Goal: Task Accomplishment & Management: Complete application form

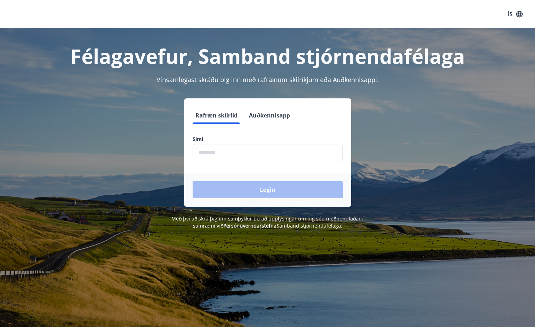
click at [213, 153] on input "phone" at bounding box center [268, 152] width 150 height 17
type input "********"
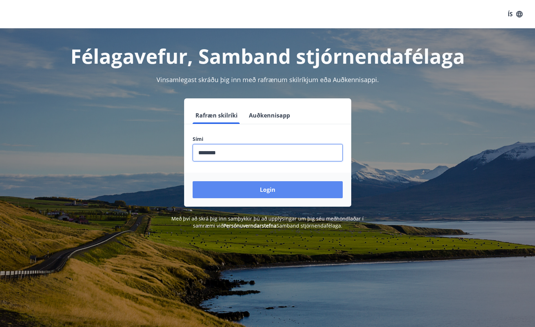
click at [229, 188] on button "Login" at bounding box center [268, 189] width 150 height 17
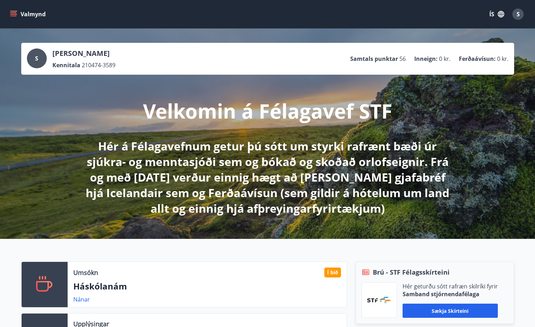
click at [18, 10] on button "Valmynd" at bounding box center [28, 14] width 40 height 13
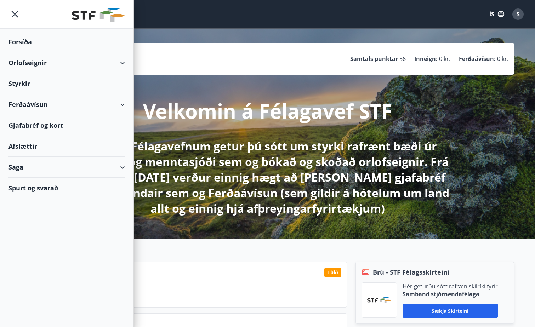
click at [37, 163] on div "Saga" at bounding box center [66, 167] width 116 height 21
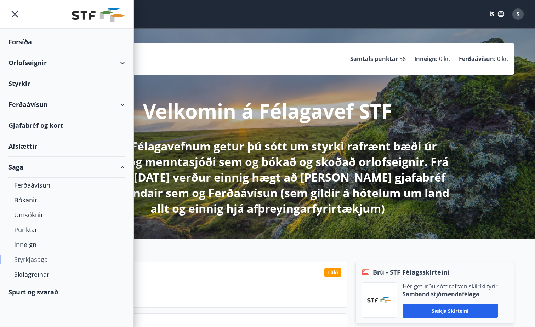
click at [33, 259] on div "Styrkjasaga" at bounding box center [66, 259] width 105 height 15
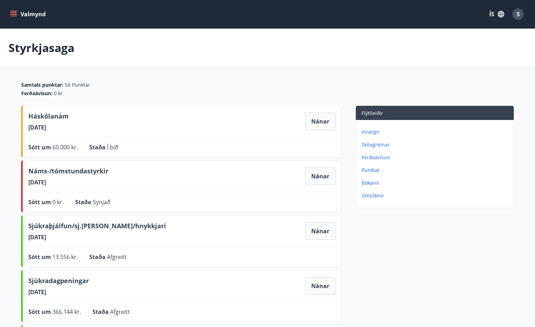
click at [87, 115] on div "Háskólanám [DATE] Nánar" at bounding box center [181, 121] width 307 height 20
click at [326, 117] on button "Nánar" at bounding box center [320, 122] width 30 height 18
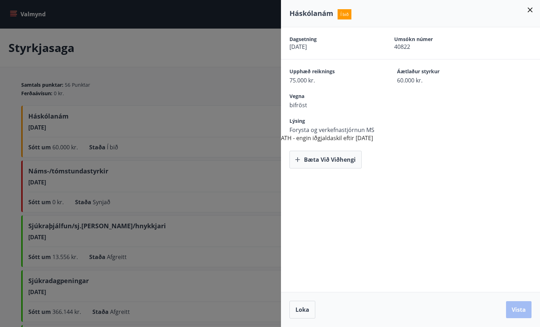
click at [533, 5] on div "Háskólanám Í bið" at bounding box center [410, 13] width 259 height 27
click at [531, 10] on icon at bounding box center [530, 10] width 8 height 8
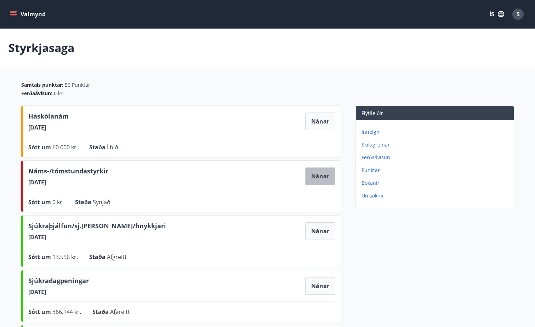
click at [322, 172] on button "Nánar" at bounding box center [320, 176] width 30 height 18
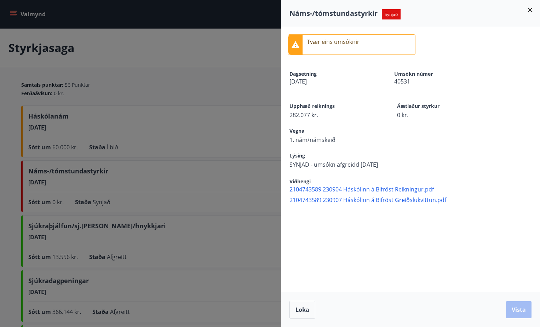
click at [529, 9] on icon at bounding box center [530, 9] width 5 height 5
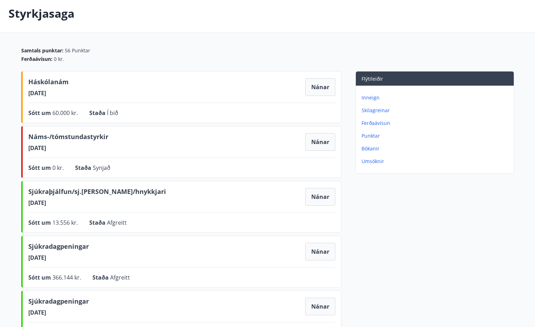
scroll to position [71, 0]
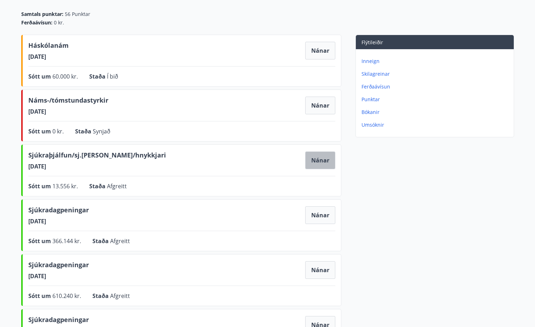
click at [322, 157] on button "Nánar" at bounding box center [320, 160] width 30 height 18
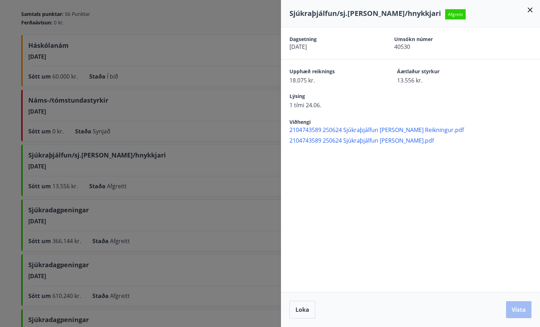
click at [534, 10] on icon at bounding box center [530, 10] width 8 height 8
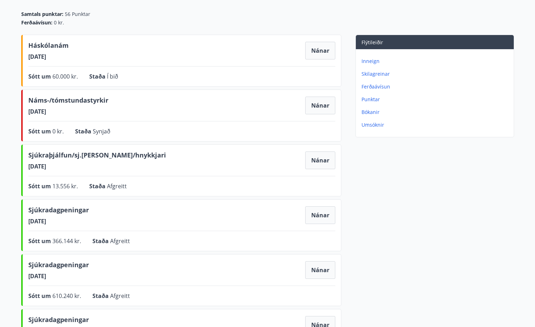
scroll to position [0, 0]
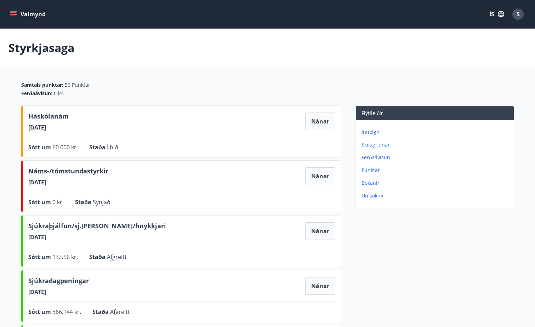
click at [29, 12] on button "Valmynd" at bounding box center [28, 14] width 40 height 13
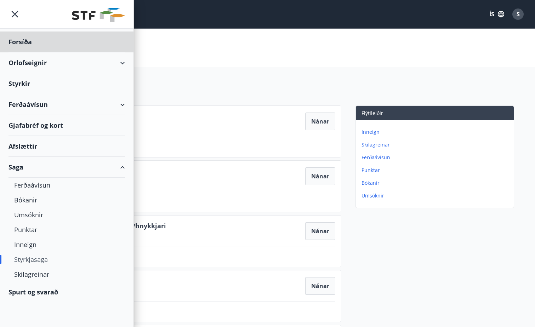
click at [25, 52] on div "Styrkir" at bounding box center [66, 42] width 116 height 21
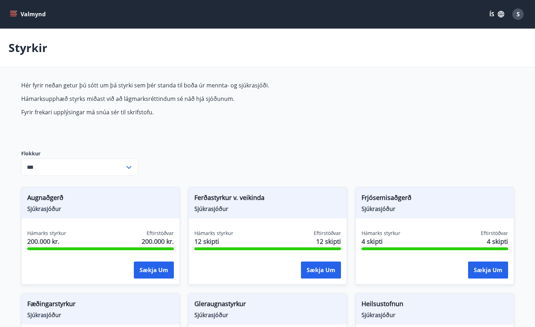
click at [123, 170] on input "***" at bounding box center [72, 167] width 103 height 17
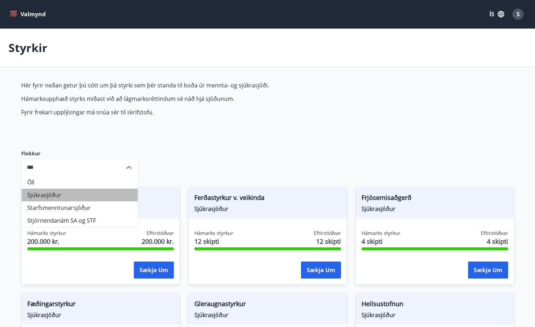
click at [103, 197] on li "Sjúkrasjóður" at bounding box center [80, 195] width 116 height 13
type input "**********"
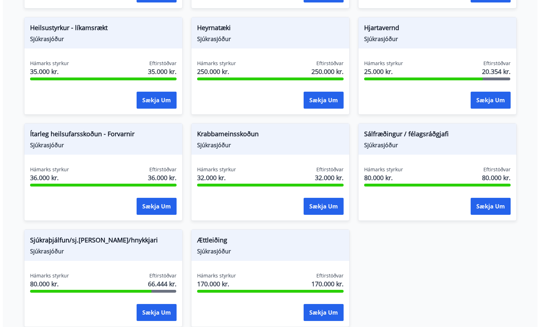
scroll to position [425, 0]
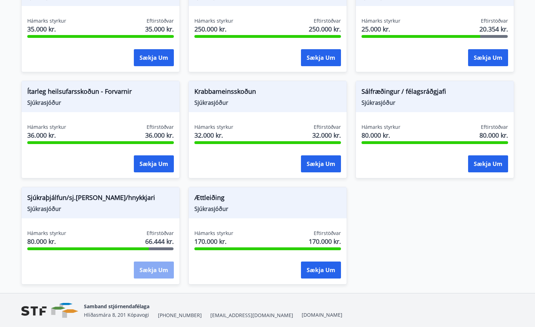
click at [152, 268] on button "Sækja um" at bounding box center [154, 270] width 40 height 17
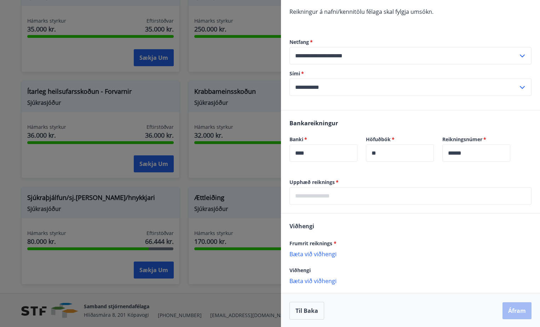
scroll to position [136, 0]
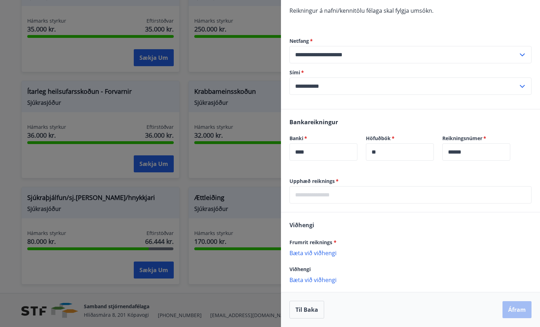
click at [399, 196] on input "text" at bounding box center [411, 194] width 242 height 17
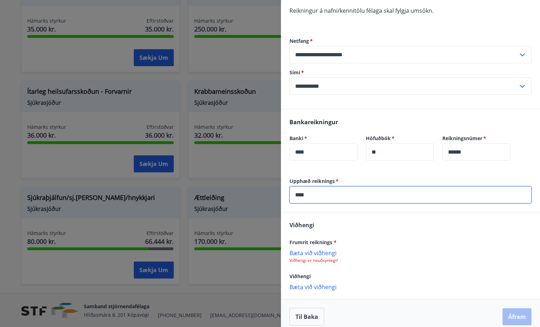
type input "****"
click at [319, 256] on p "Bæta við viðhengi" at bounding box center [411, 252] width 242 height 7
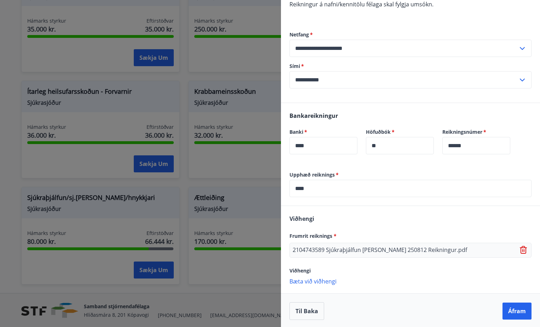
scroll to position [144, 0]
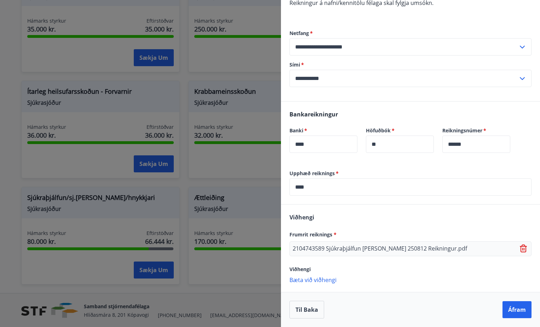
click at [328, 278] on p "Bæta við viðhengi" at bounding box center [411, 279] width 242 height 7
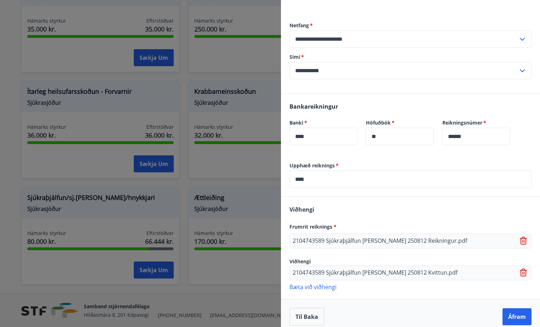
scroll to position [159, 0]
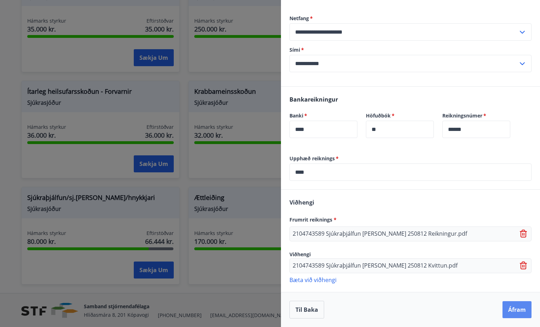
click at [509, 313] on button "Áfram" at bounding box center [517, 309] width 29 height 17
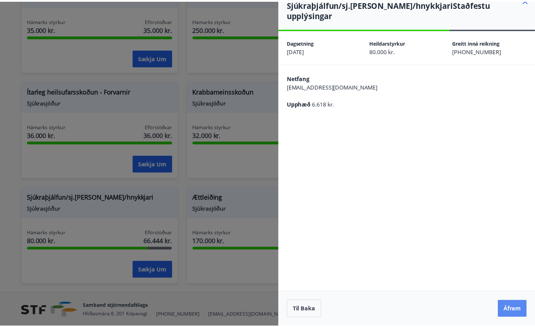
scroll to position [0, 0]
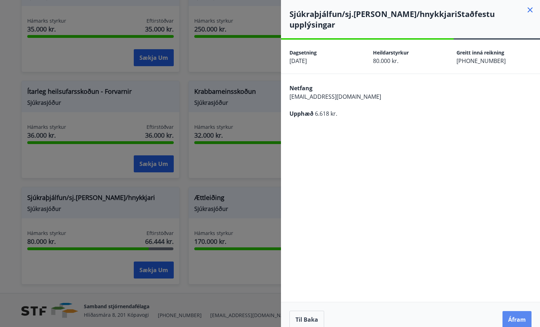
click at [515, 311] on button "Áfram" at bounding box center [517, 319] width 29 height 17
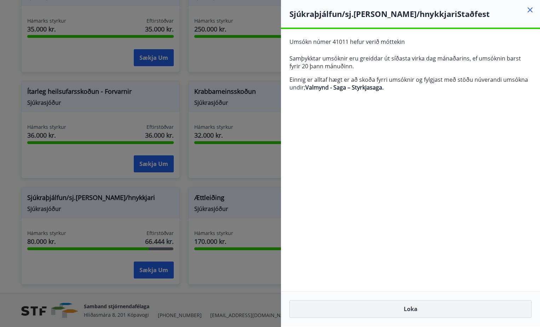
click at [411, 308] on button "Loka" at bounding box center [411, 309] width 242 height 18
